Goal: Transaction & Acquisition: Obtain resource

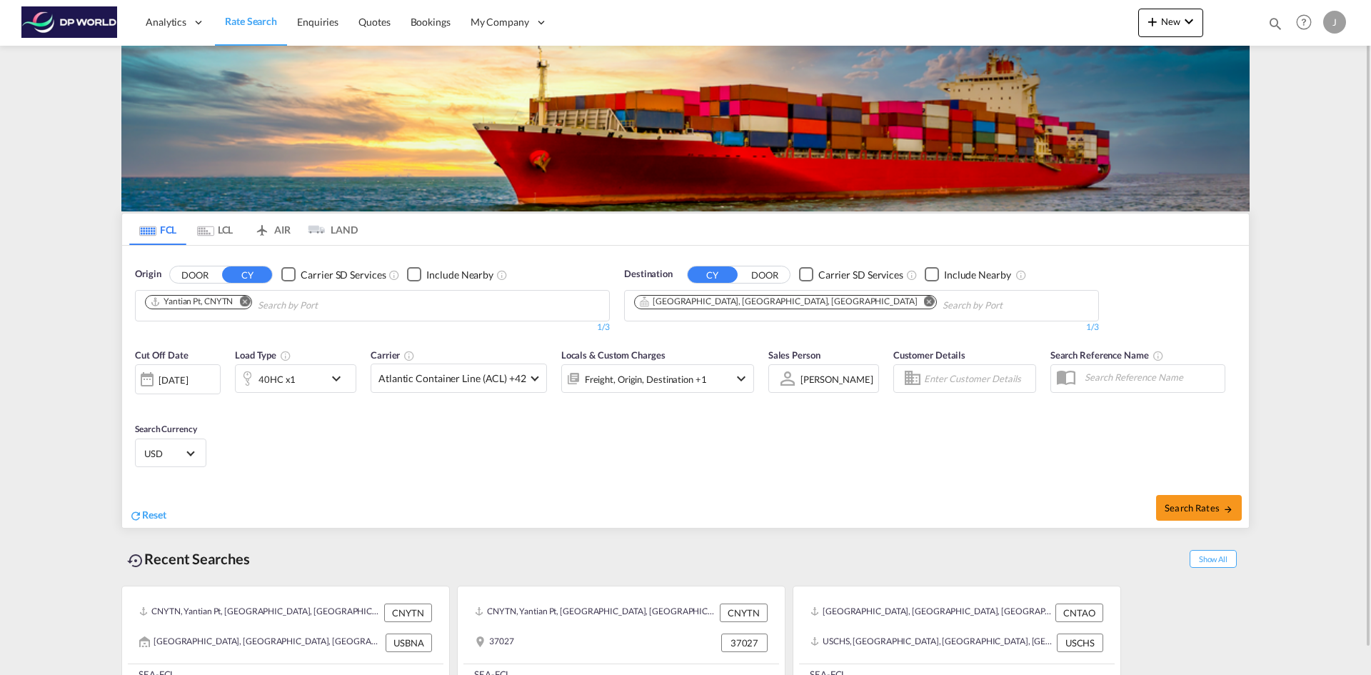
click at [250, 304] on md-icon "Remove" at bounding box center [244, 301] width 11 height 11
click at [246, 306] on input "Chips input." at bounding box center [213, 305] width 136 height 23
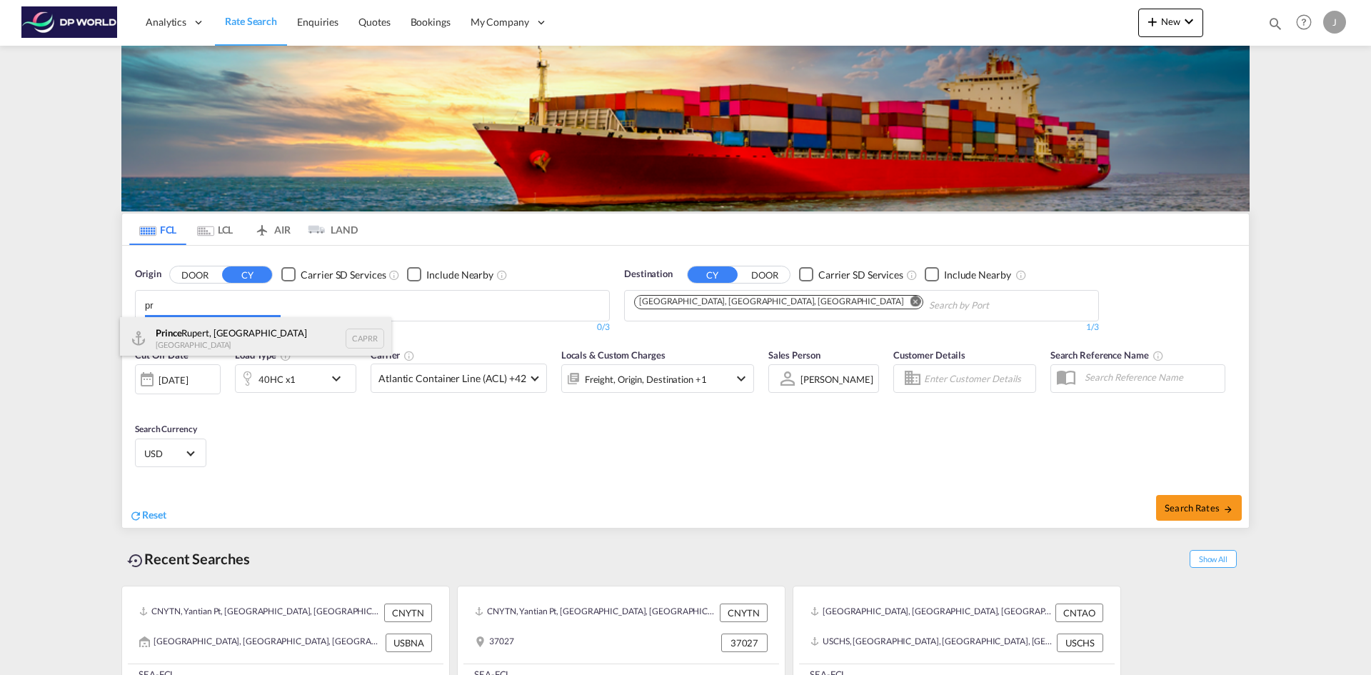
type input "p"
drag, startPoint x: 269, startPoint y: 302, endPoint x: -144, endPoint y: 262, distance: 414.8
click at [191, 297] on body "Analytics Reports Dashboard Rate Search Enquiries Quotes Bookings" at bounding box center [685, 337] width 1371 height 675
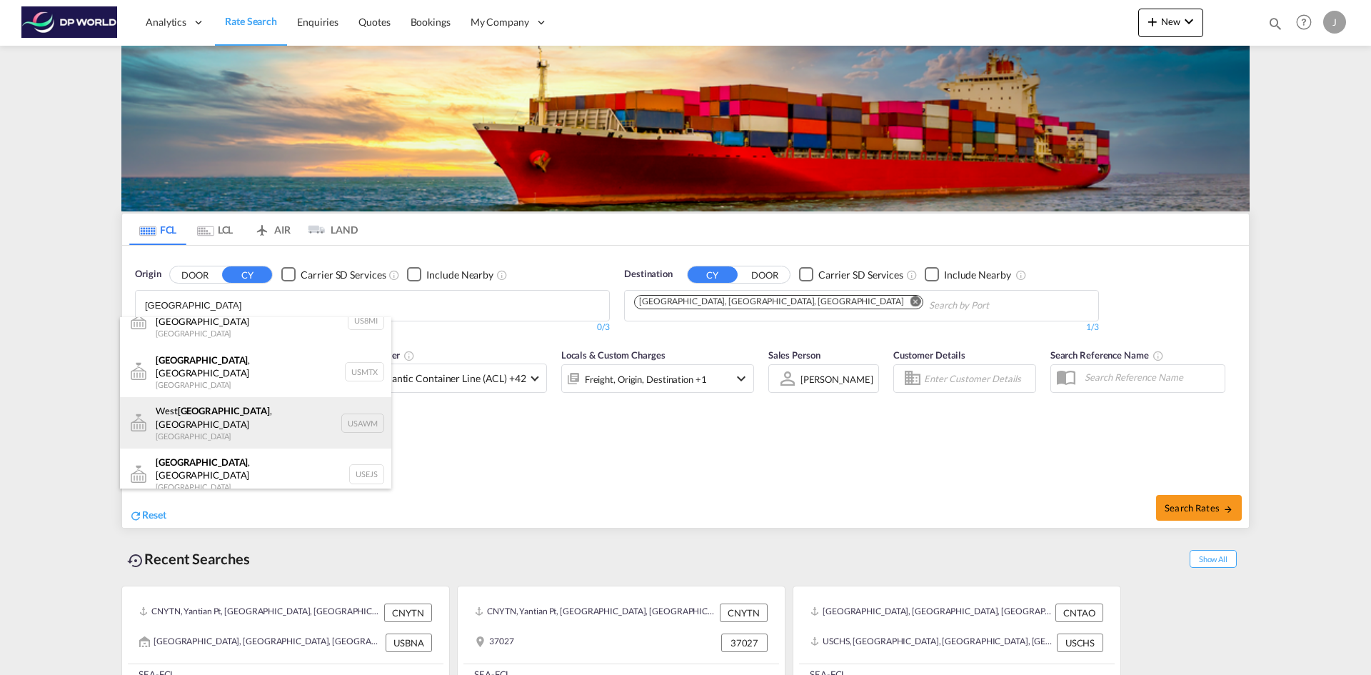
scroll to position [43, 0]
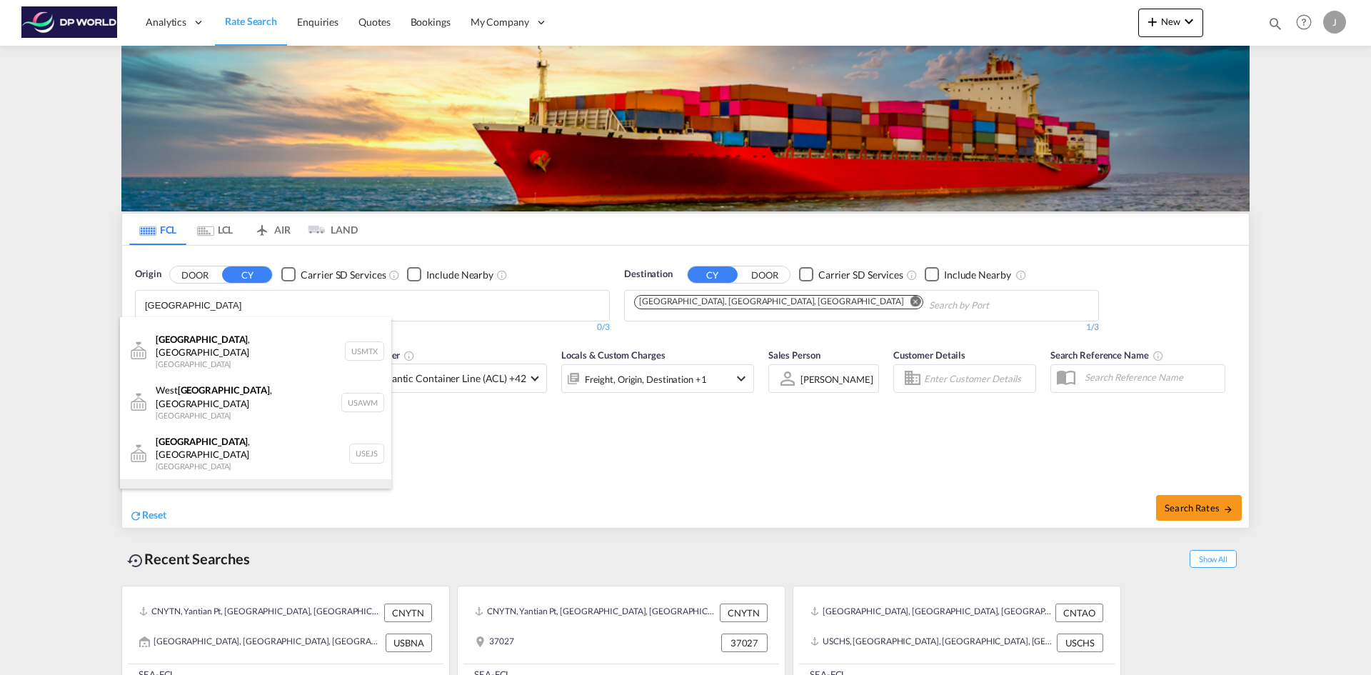
type input "[GEOGRAPHIC_DATA]"
click at [219, 479] on div "[GEOGRAPHIC_DATA] , [GEOGRAPHIC_DATA] [GEOGRAPHIC_DATA] USMEM" at bounding box center [255, 504] width 271 height 51
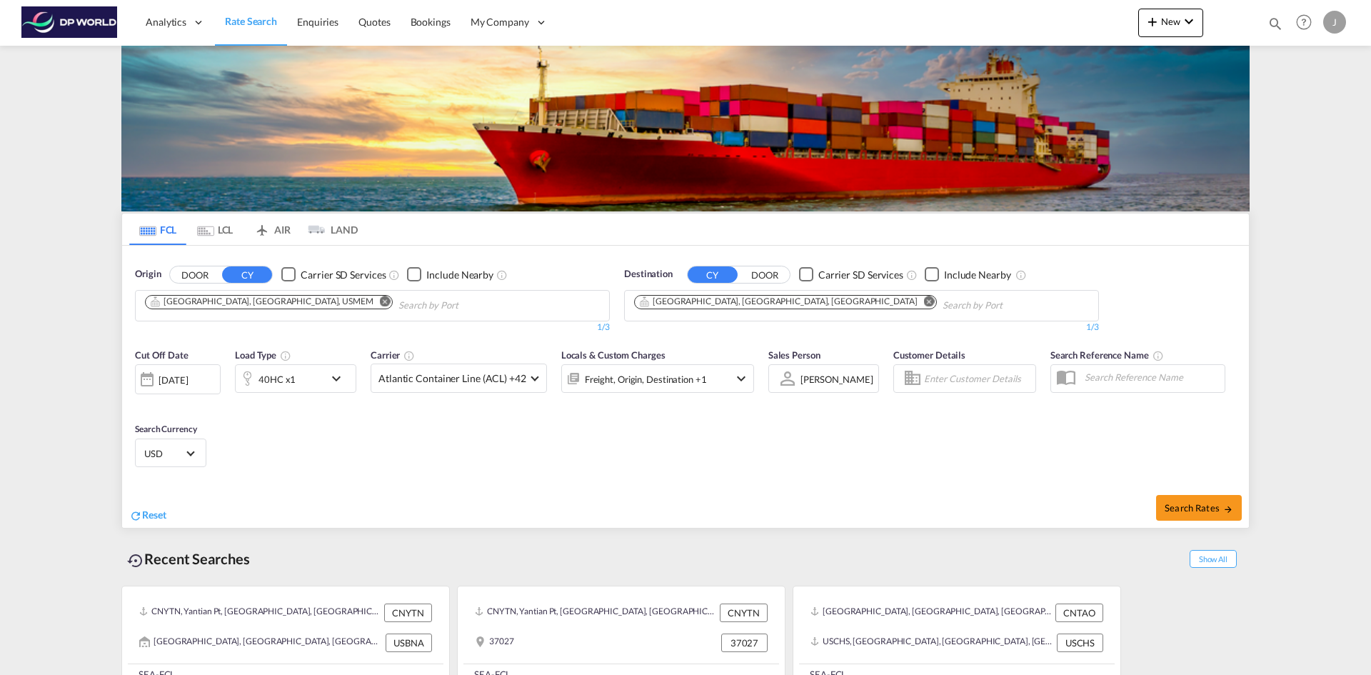
scroll to position [21, 0]
click at [924, 301] on md-icon "Remove" at bounding box center [929, 301] width 11 height 11
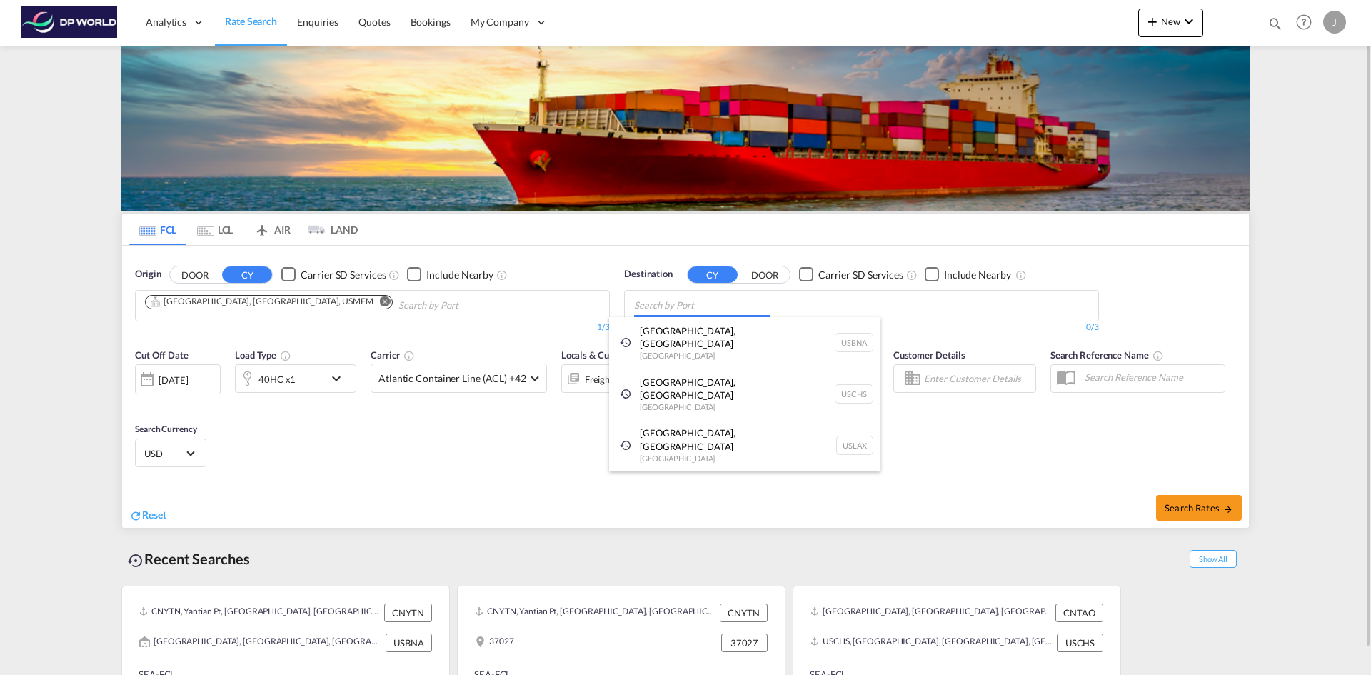
click at [749, 301] on body "Analytics Reports Dashboard Rate Search Enquiries Quotes Bookings" at bounding box center [685, 337] width 1371 height 675
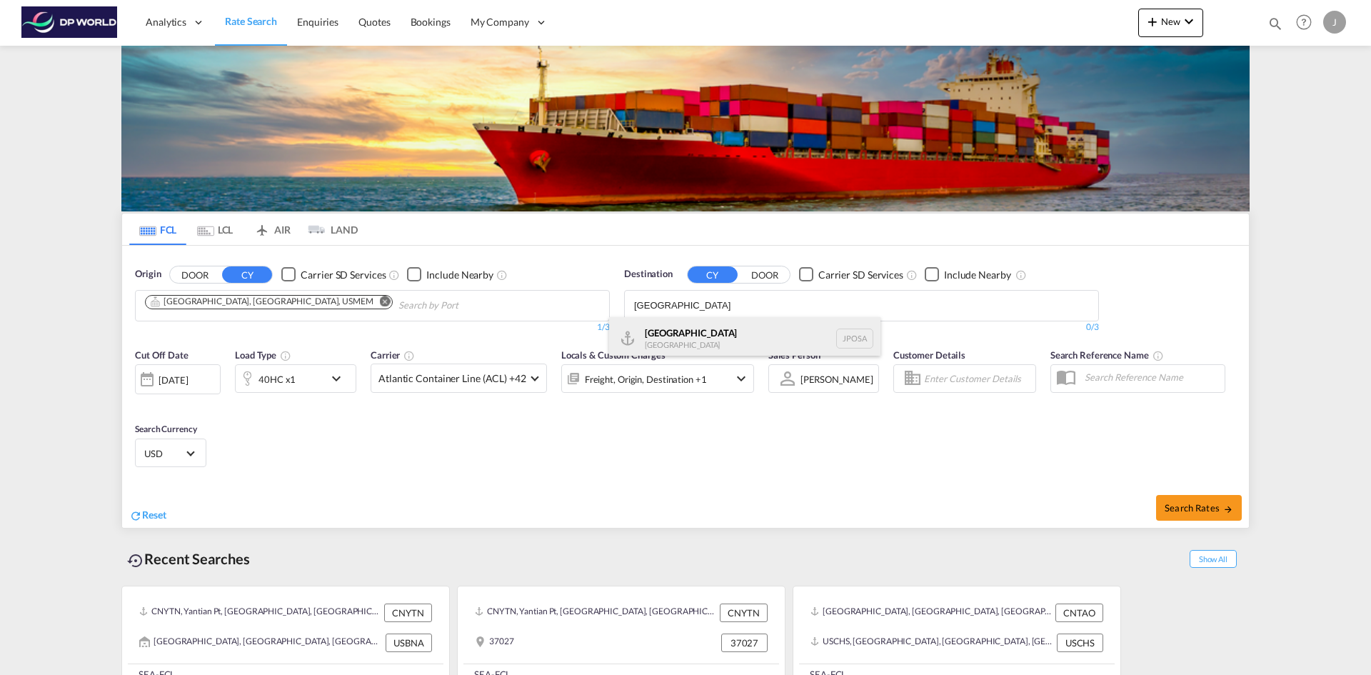
type input "[GEOGRAPHIC_DATA]"
click at [737, 338] on div "Osaka [GEOGRAPHIC_DATA] JPOSA" at bounding box center [744, 338] width 271 height 43
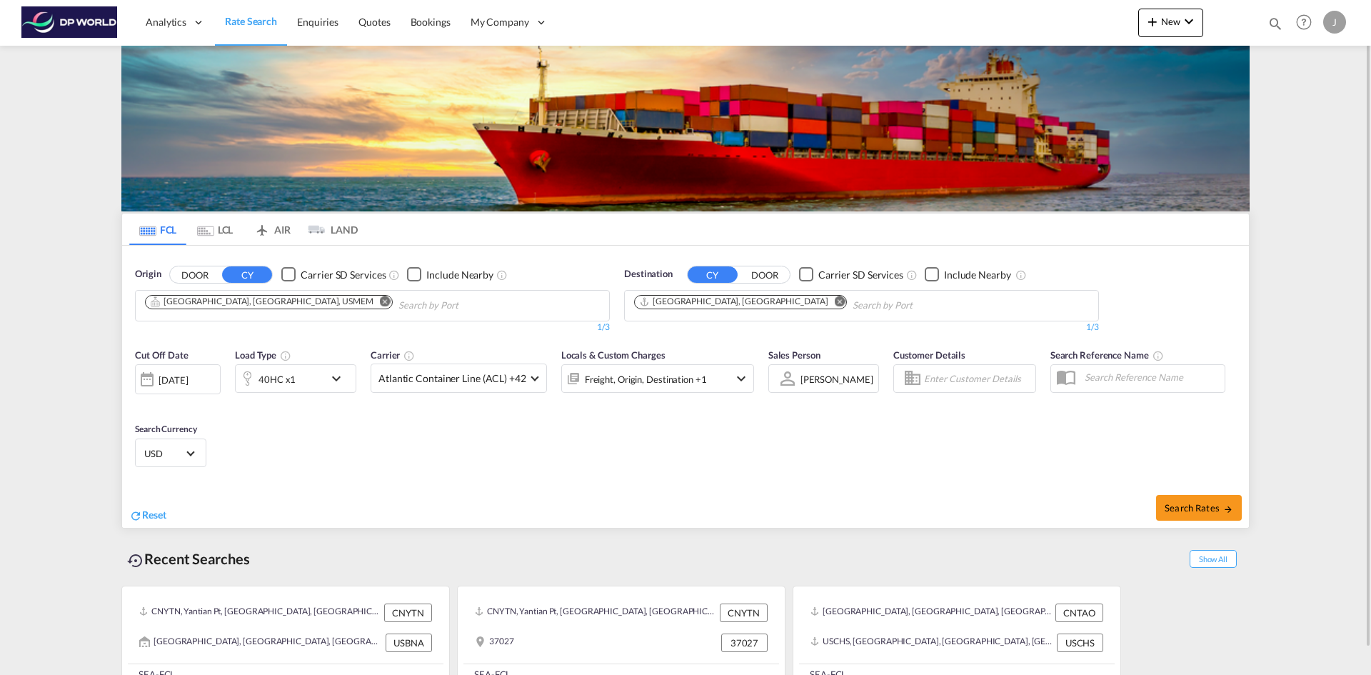
click at [182, 381] on div "[DATE]" at bounding box center [173, 380] width 29 height 13
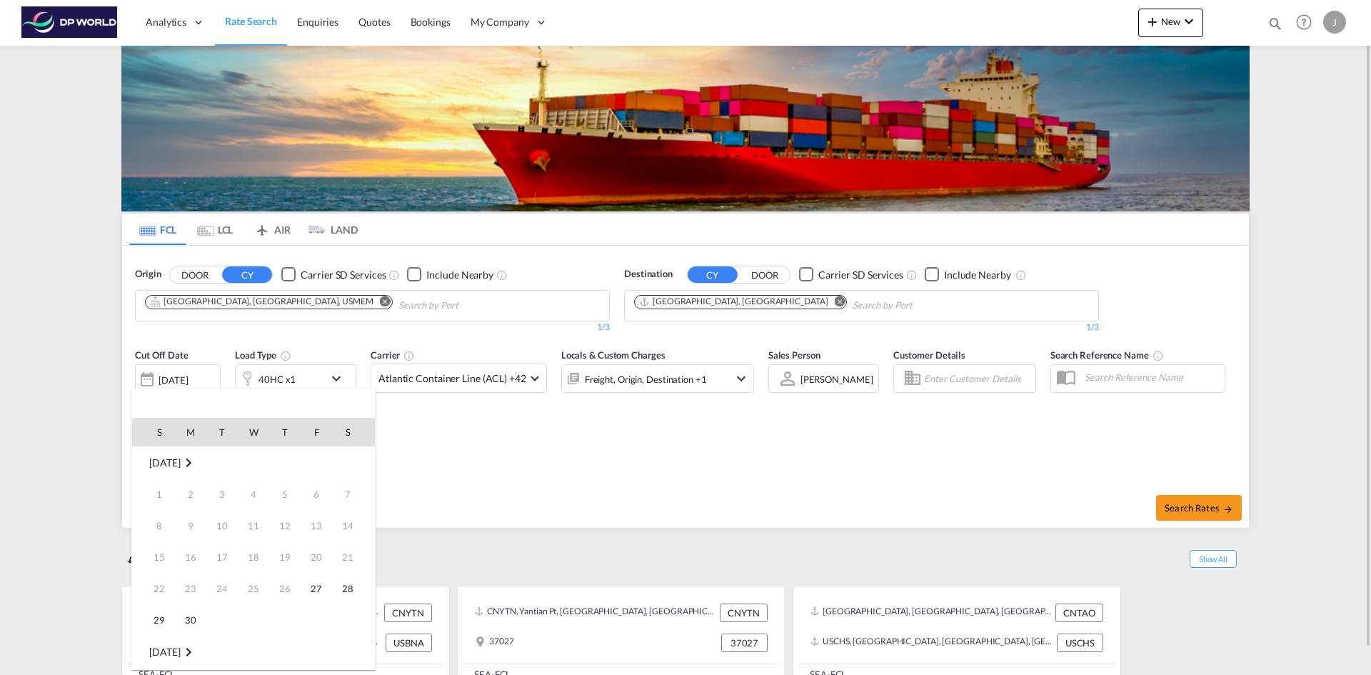
scroll to position [568, 0]
click at [298, 655] on span "2" at bounding box center [285, 652] width 29 height 29
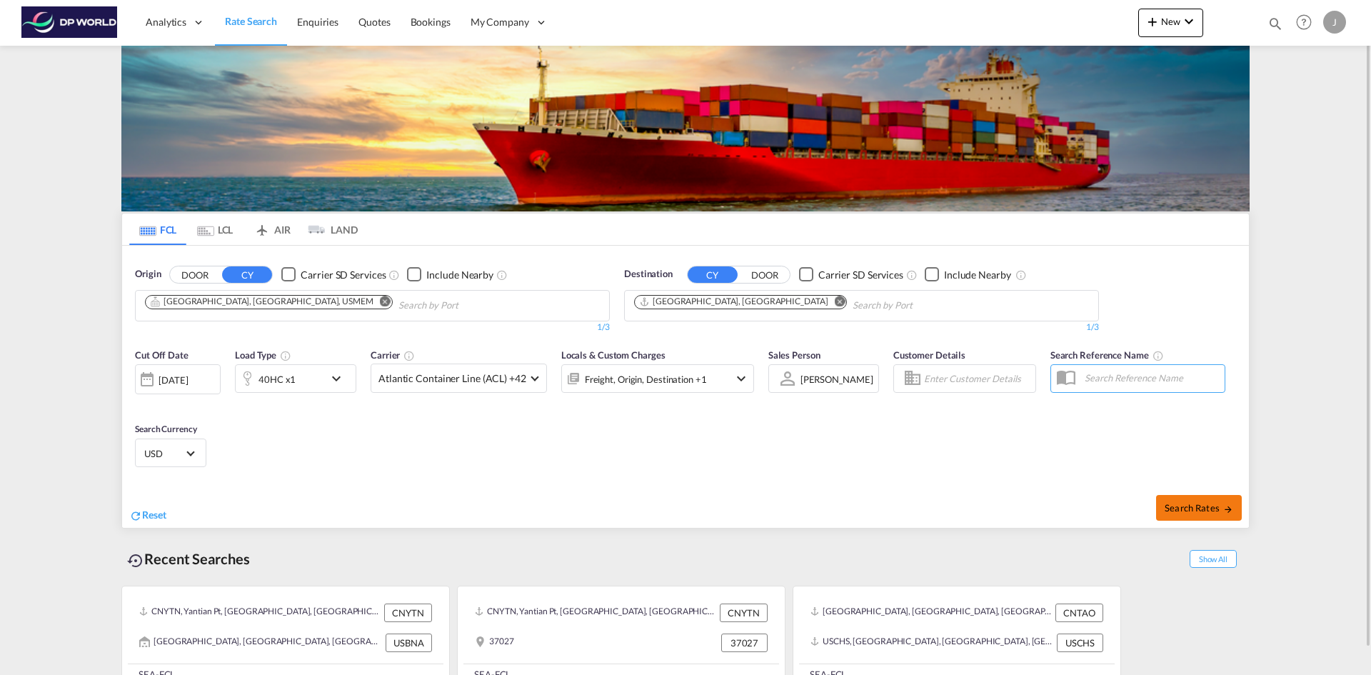
click at [1226, 517] on button "Search Rates" at bounding box center [1199, 508] width 86 height 26
type input "USMEM to JPOSA / [DATE]"
